Goal: Obtain resource: Obtain resource

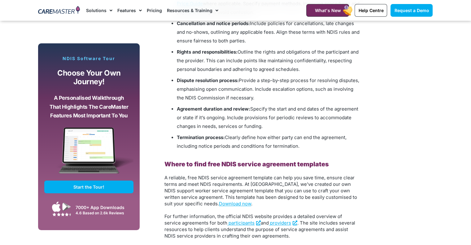
scroll to position [783, 0]
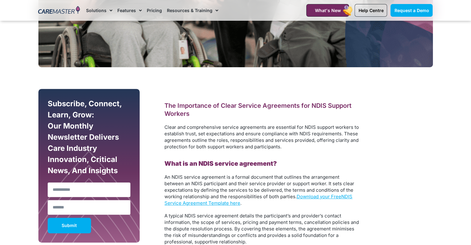
scroll to position [402, 0]
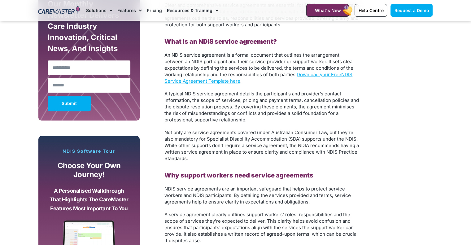
click at [338, 74] on link "Download your Free" at bounding box center [318, 74] width 45 height 6
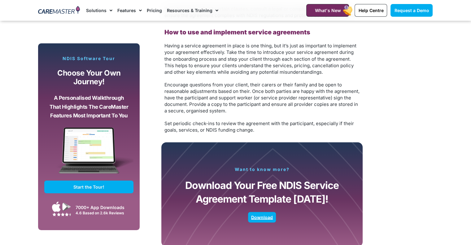
scroll to position [1083, 0]
